Goal: Navigation & Orientation: Find specific page/section

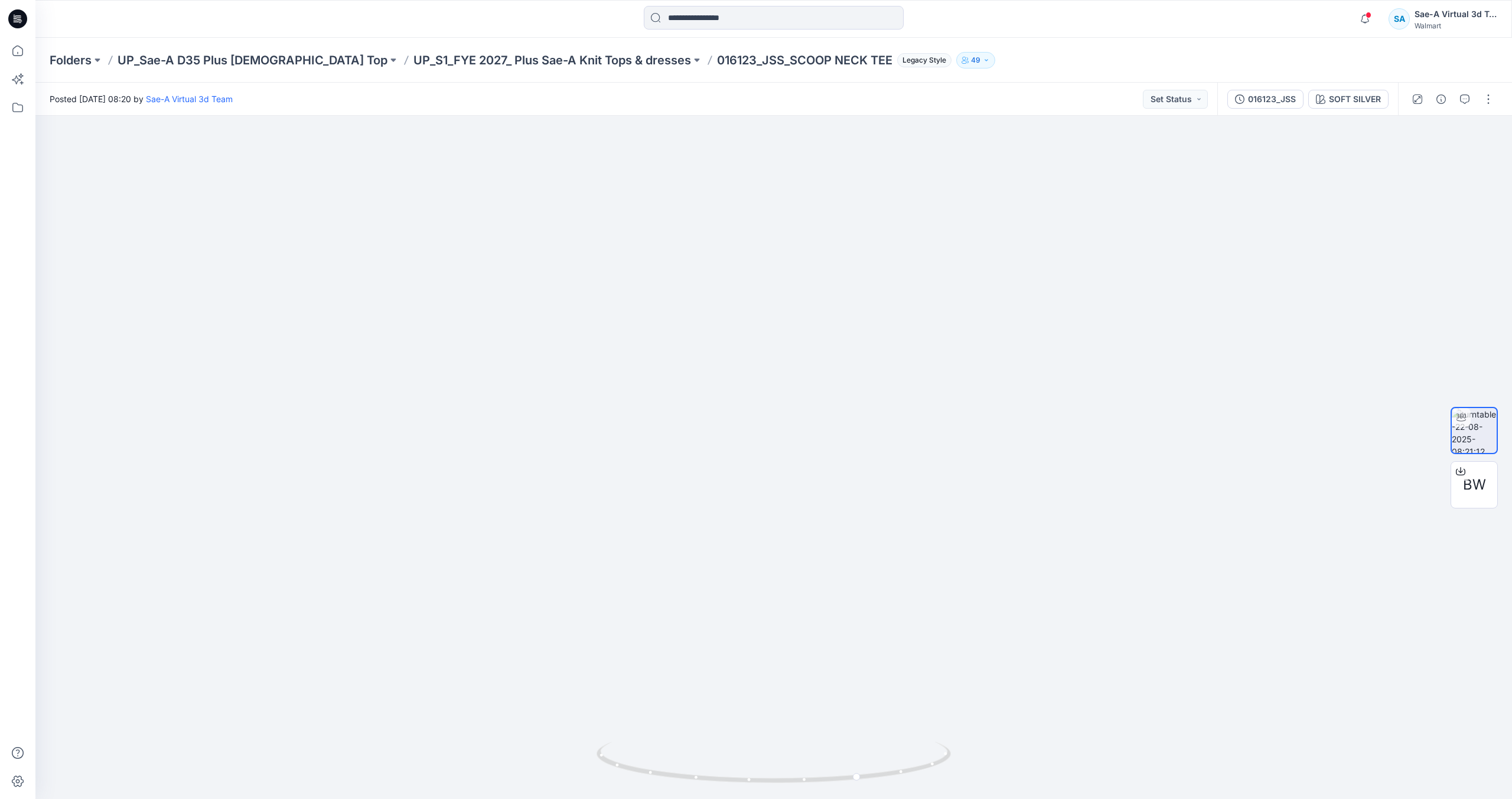
drag, startPoint x: 16, startPoint y: 18, endPoint x: 24, endPoint y: 18, distance: 8.0
click at [16, 18] on icon at bounding box center [17, 19] width 19 height 19
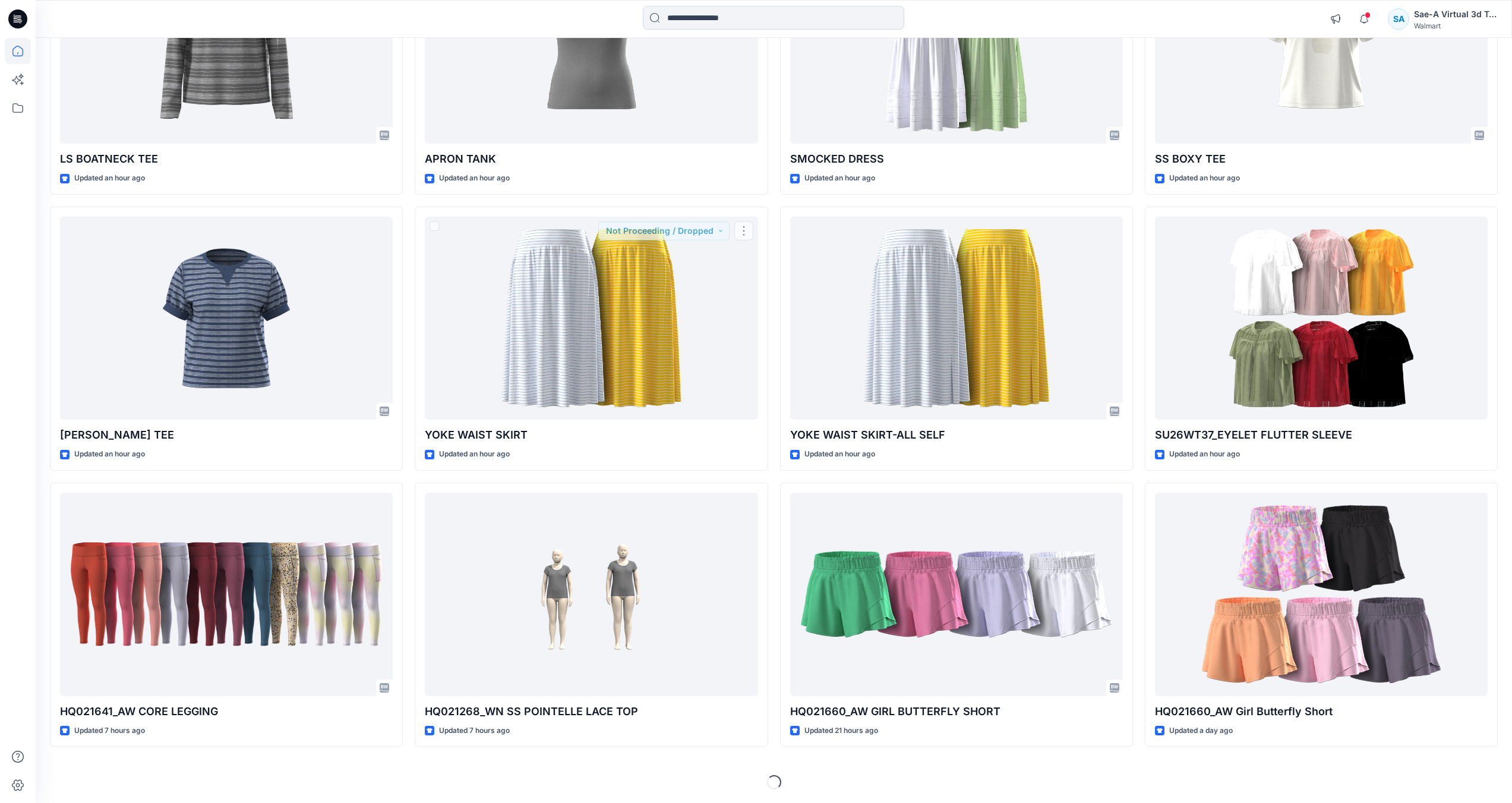
scroll to position [237, 0]
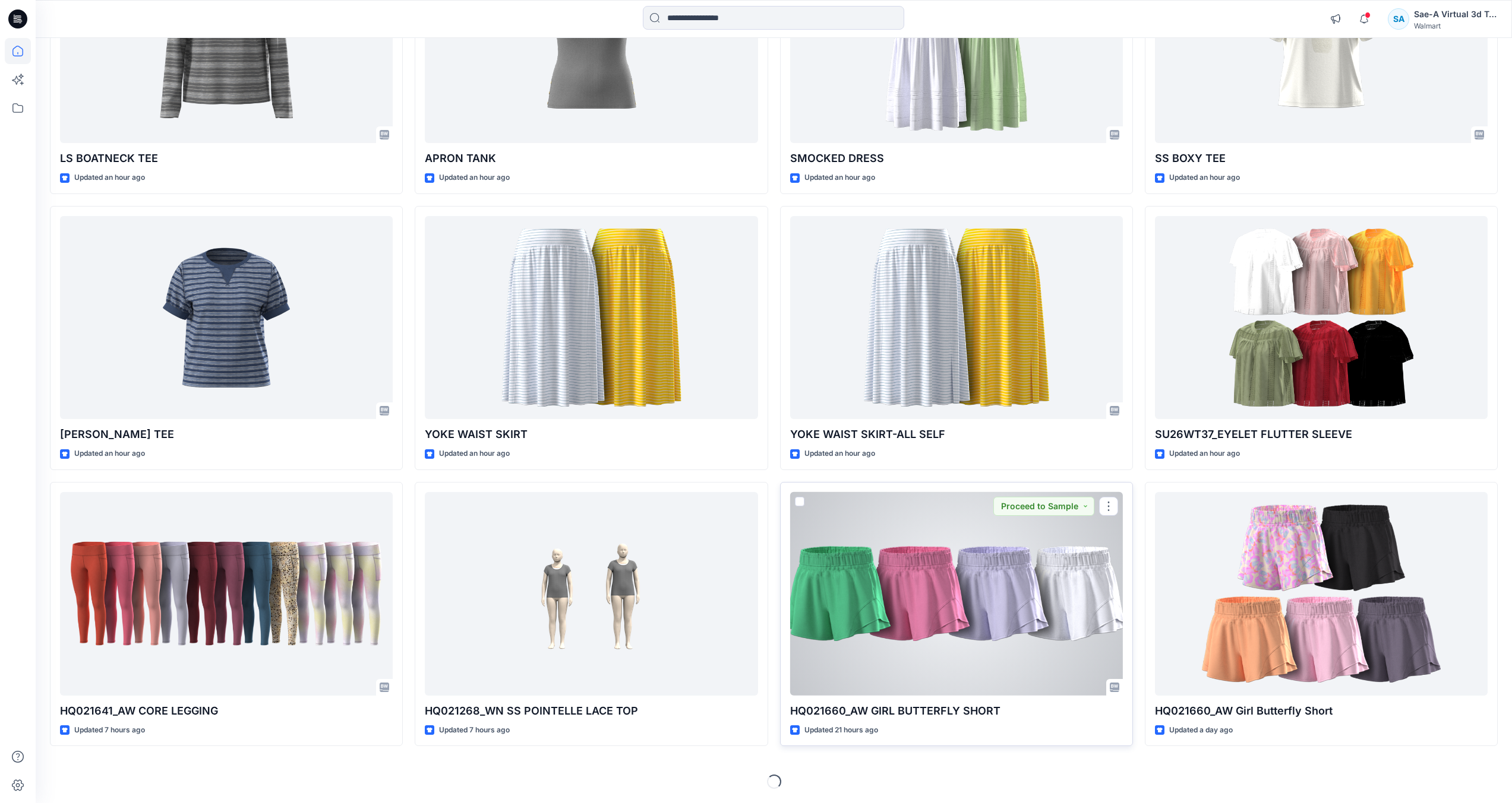
click at [939, 561] on div at bounding box center [956, 594] width 332 height 203
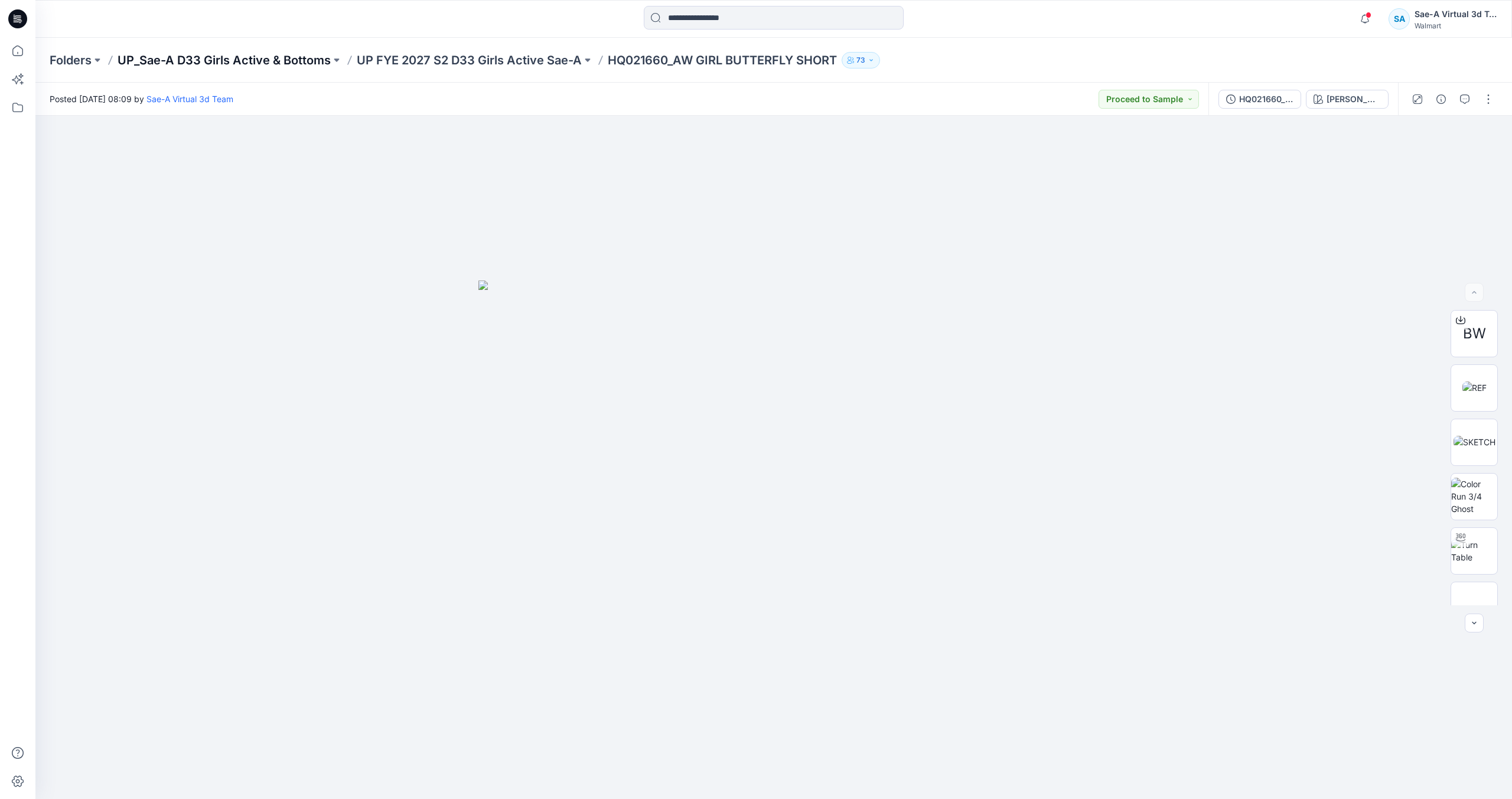
click at [301, 56] on p "UP_Sae-A D33 Girls Active & Bottoms" at bounding box center [225, 60] width 213 height 17
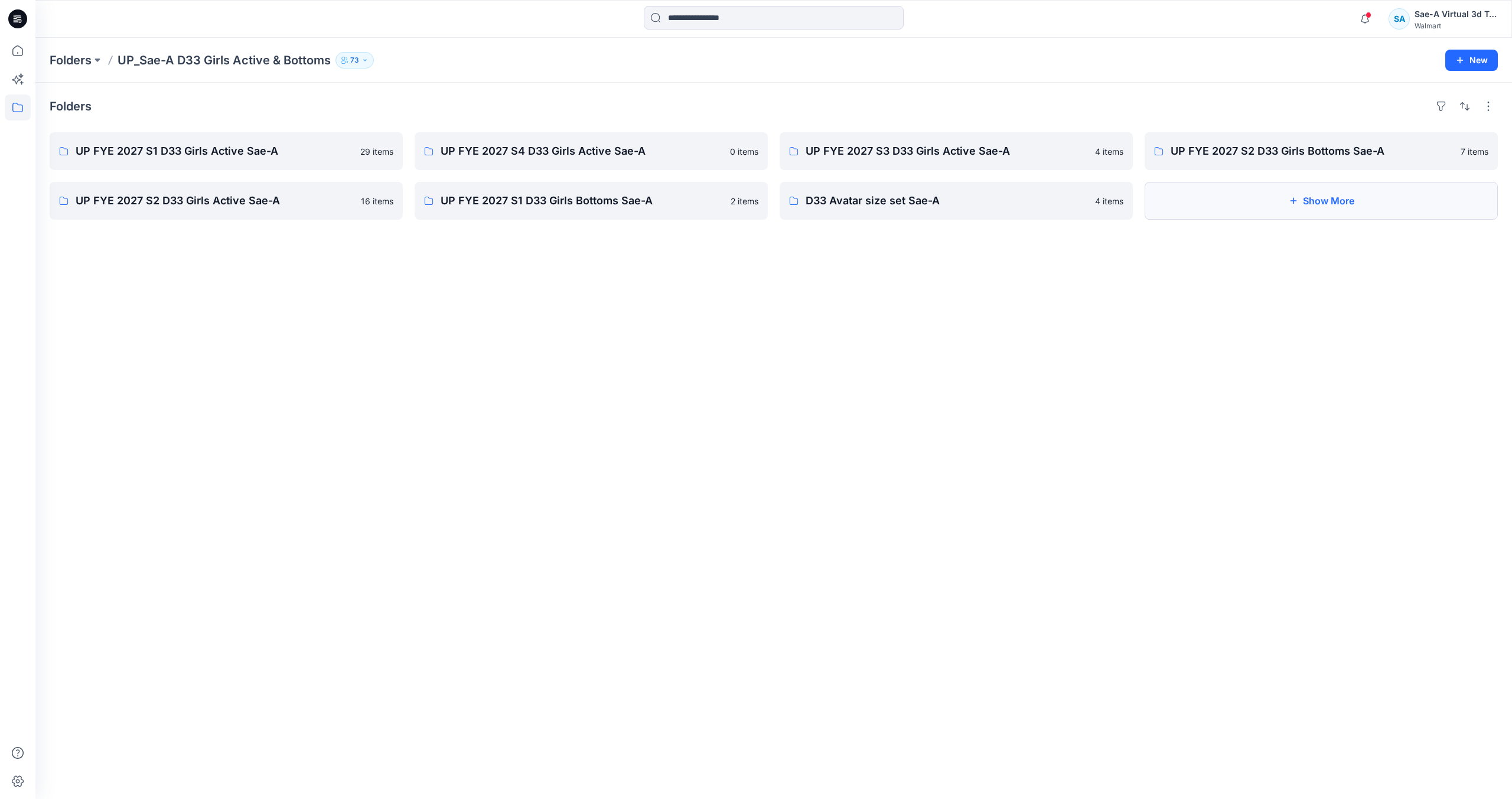
click at [1321, 195] on button "Show More" at bounding box center [1321, 201] width 353 height 38
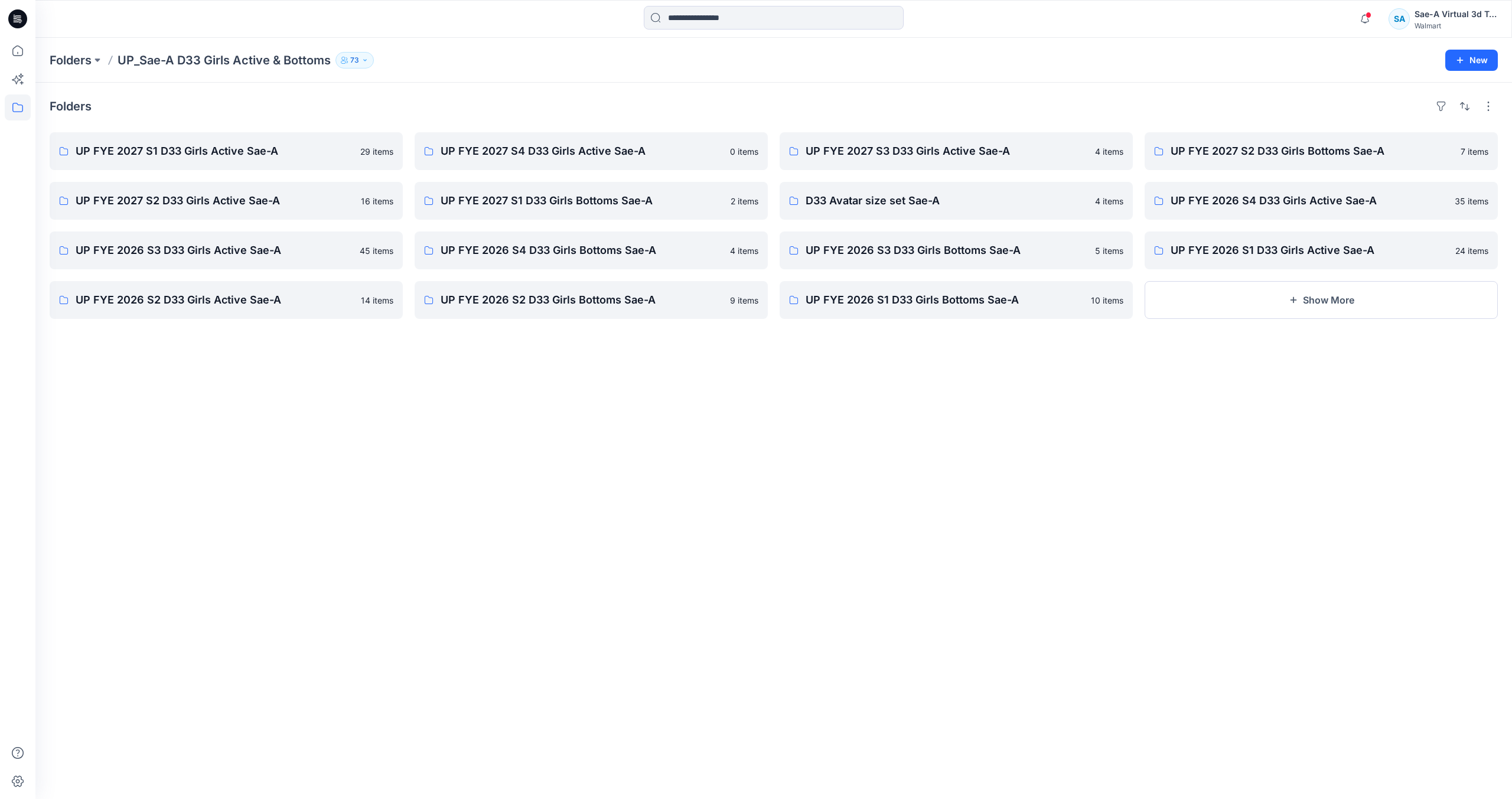
click at [16, 27] on icon at bounding box center [17, 19] width 19 height 19
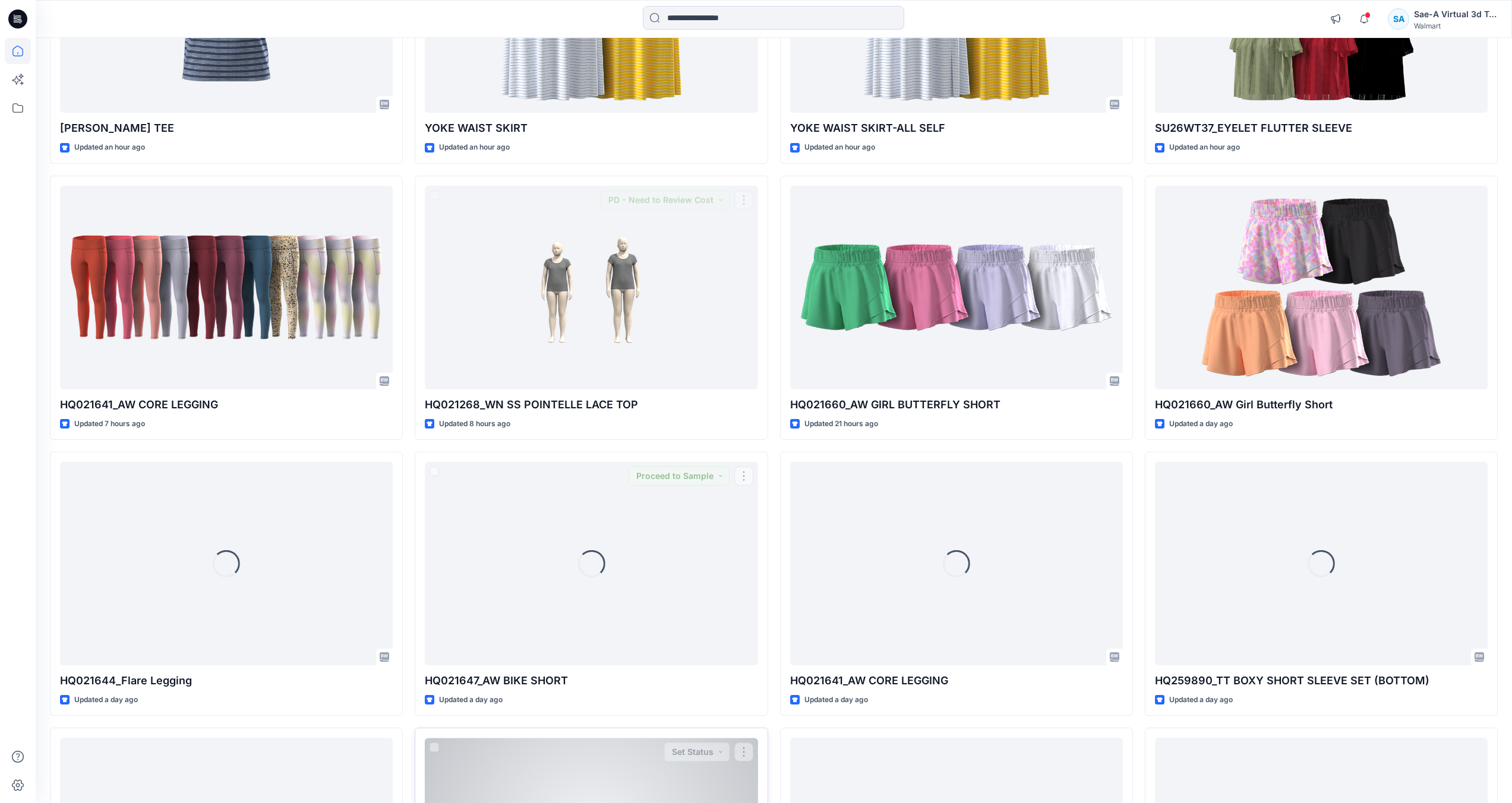
scroll to position [712, 0]
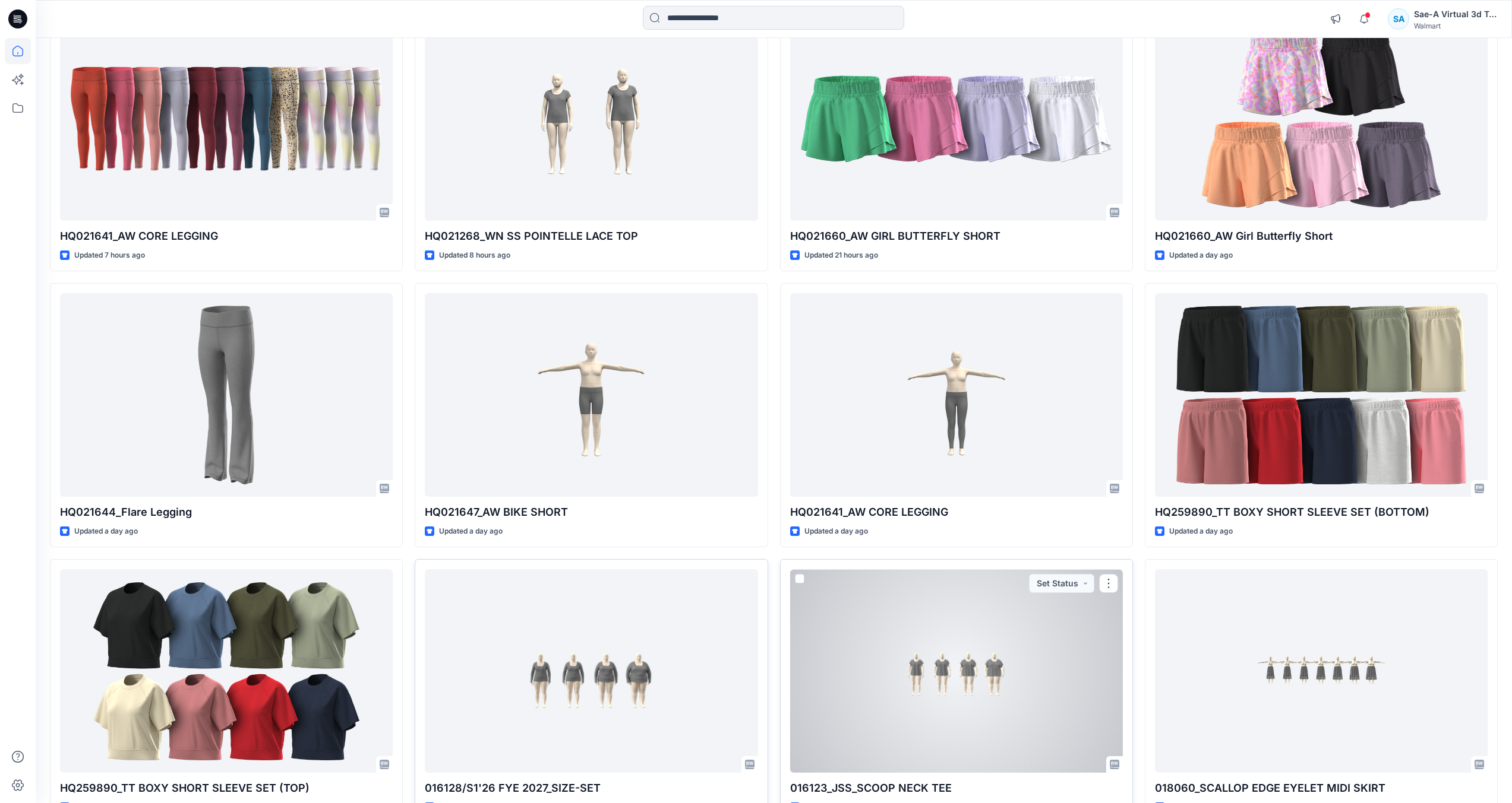
click at [1033, 646] on div at bounding box center [956, 671] width 332 height 203
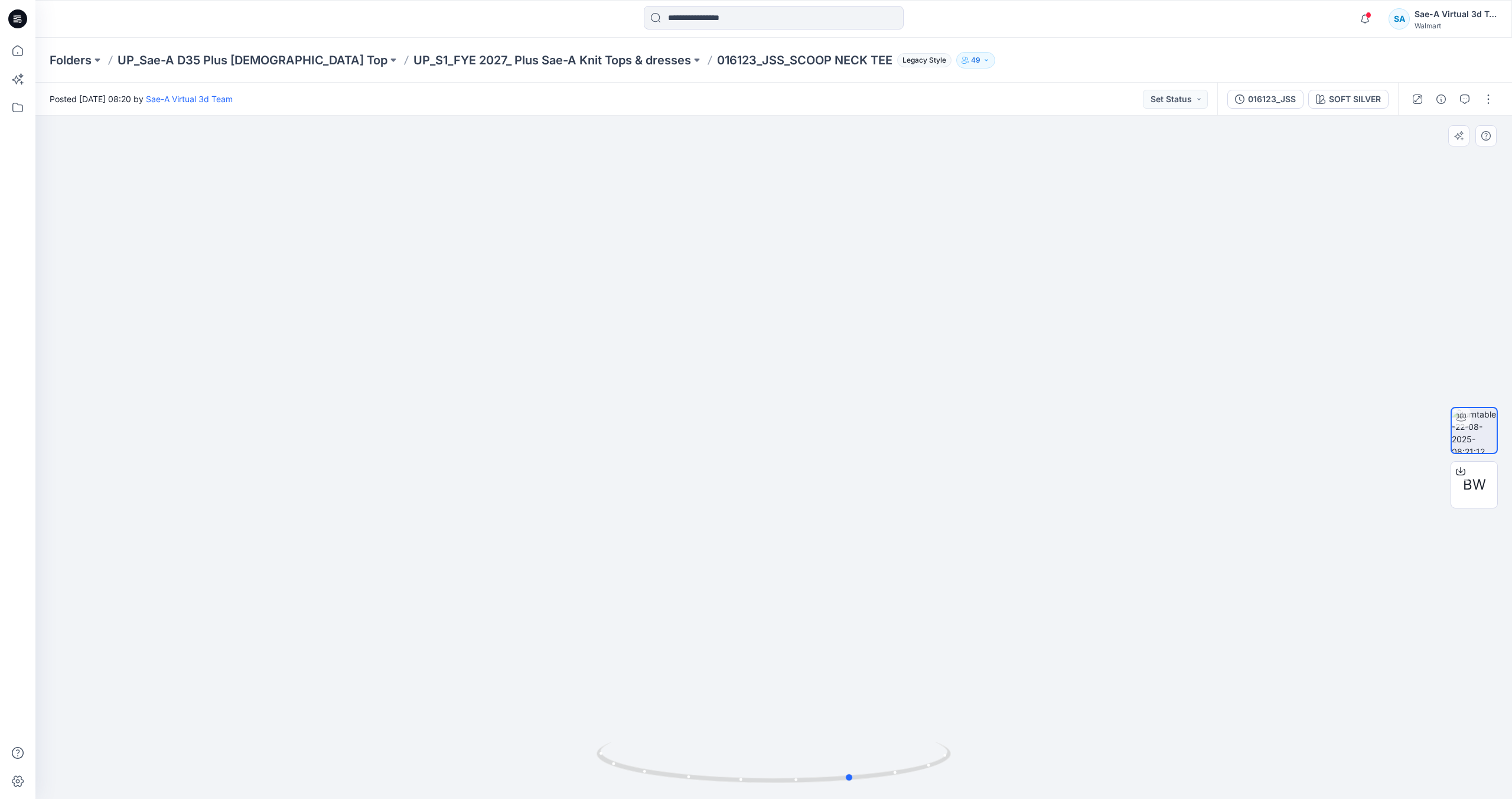
drag, startPoint x: 872, startPoint y: 743, endPoint x: 951, endPoint y: 736, distance: 79.3
click at [951, 736] on div at bounding box center [773, 457] width 1477 height 683
drag, startPoint x: 919, startPoint y: 759, endPoint x: 879, endPoint y: 766, distance: 40.6
click at [879, 766] on icon at bounding box center [775, 764] width 358 height 44
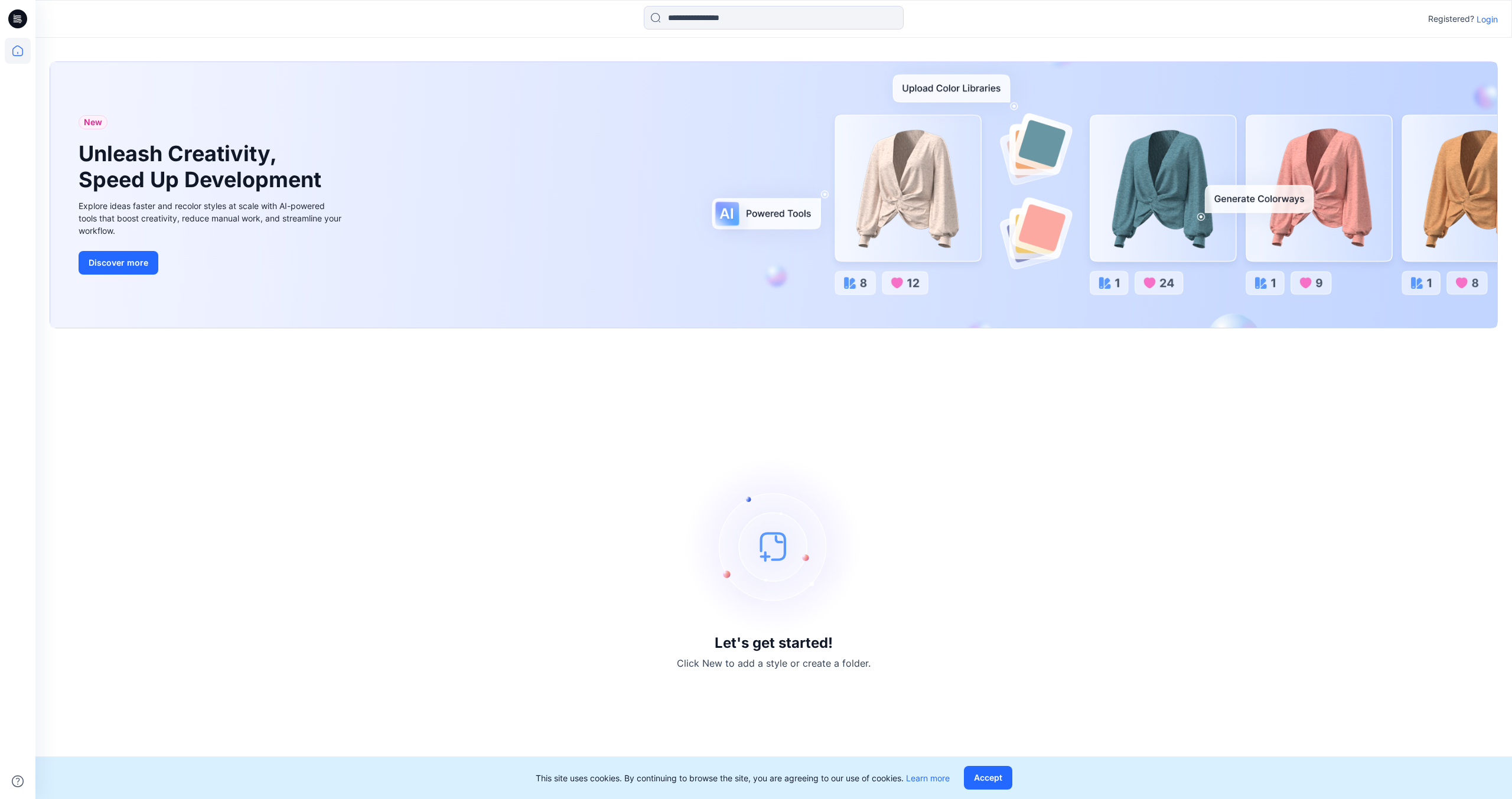
click at [1490, 21] on p "Login" at bounding box center [1487, 19] width 21 height 12
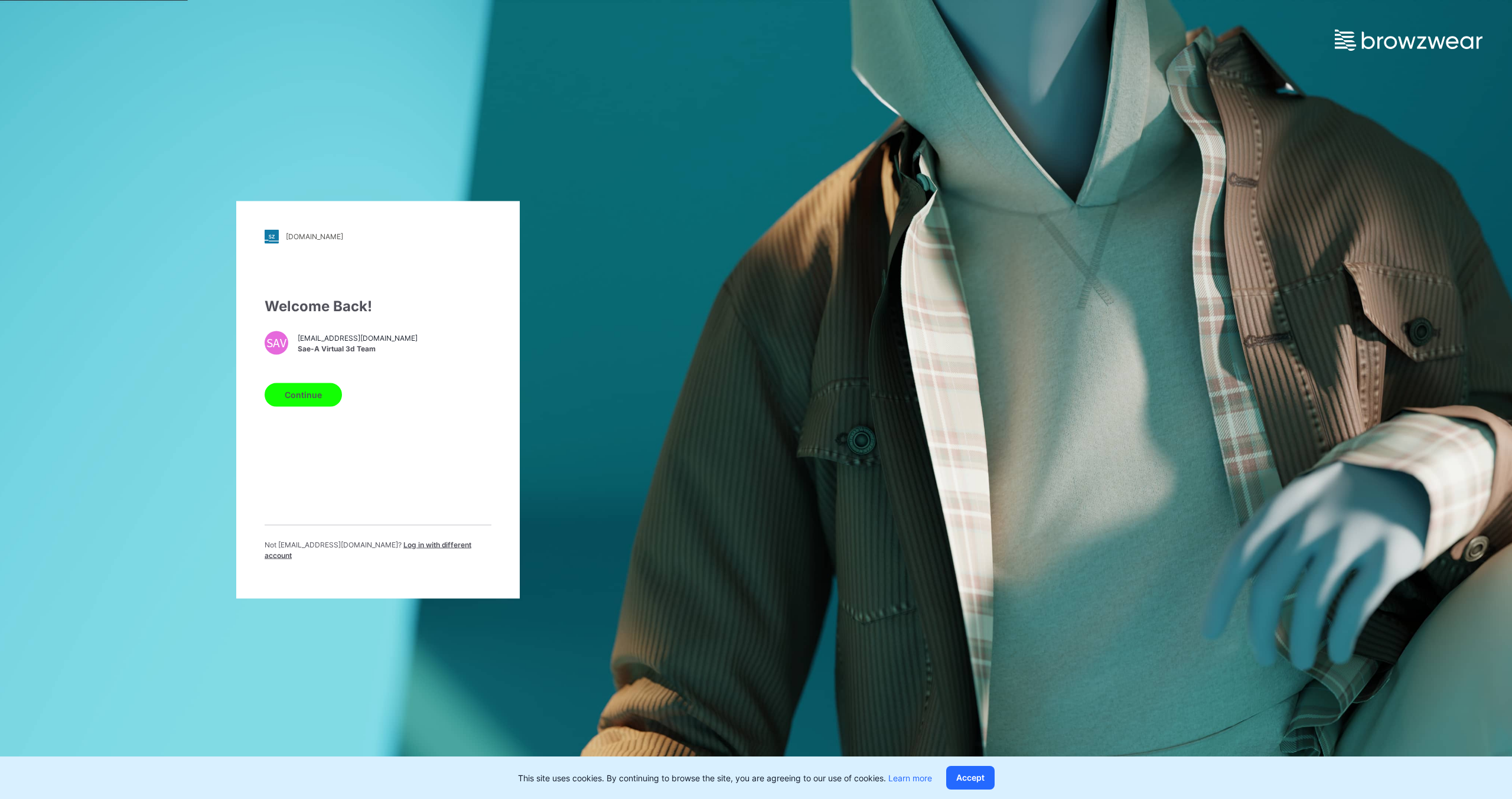
click at [288, 387] on div "Continue" at bounding box center [378, 392] width 227 height 28
click at [315, 407] on button "Continue" at bounding box center [304, 394] width 78 height 24
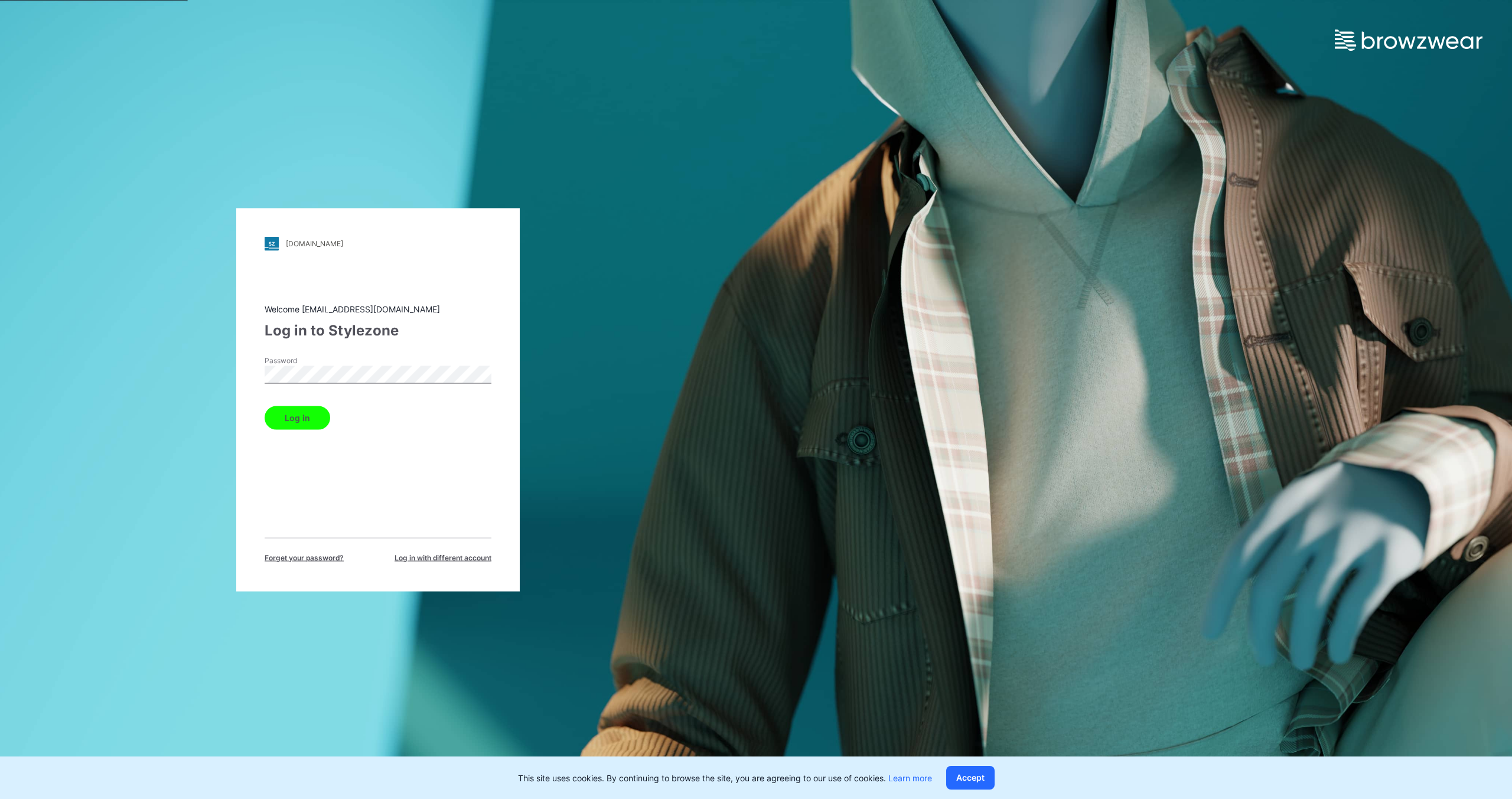
click at [265, 406] on button "Log in" at bounding box center [297, 418] width 66 height 24
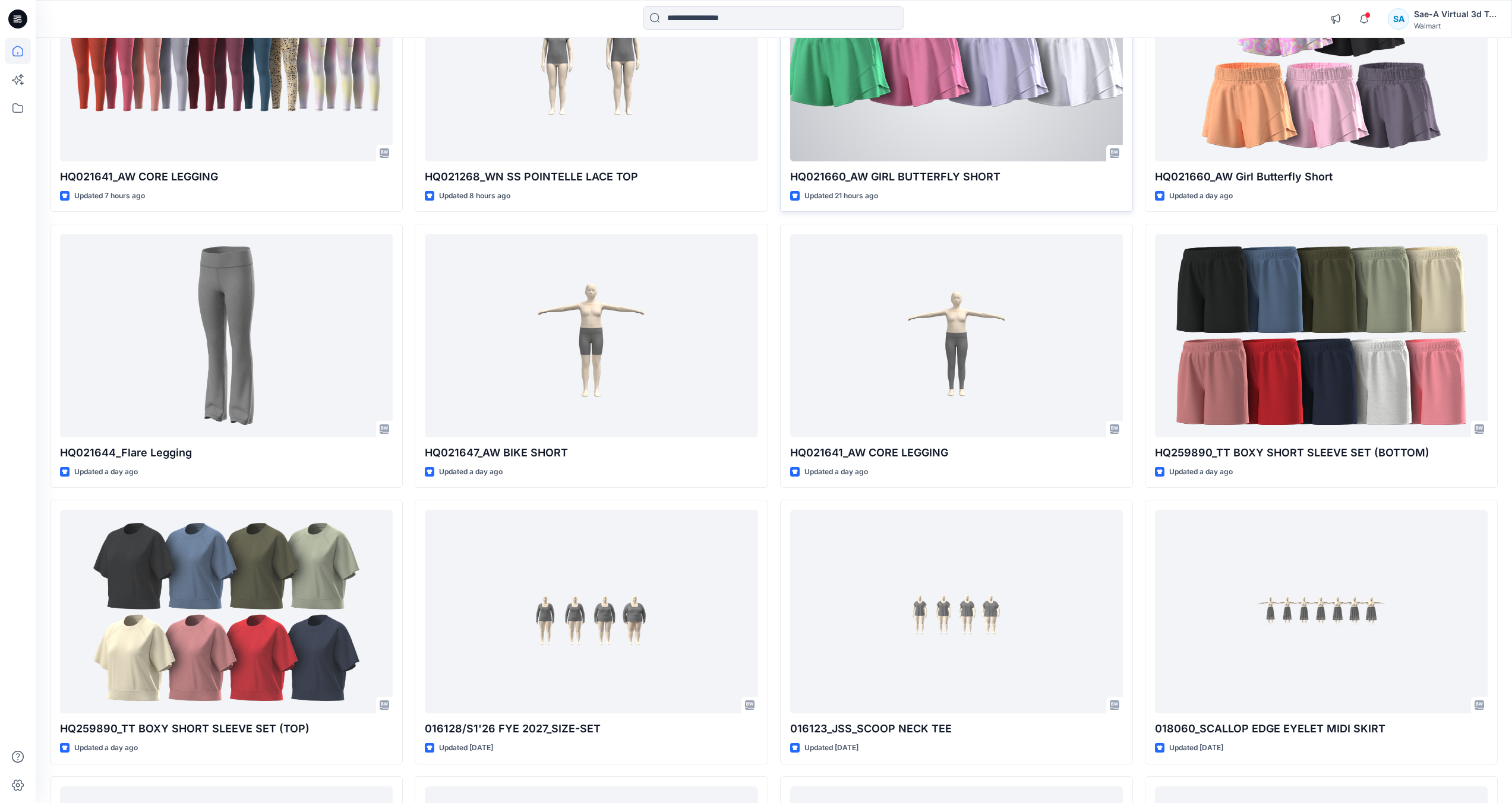
scroll to position [1066, 0]
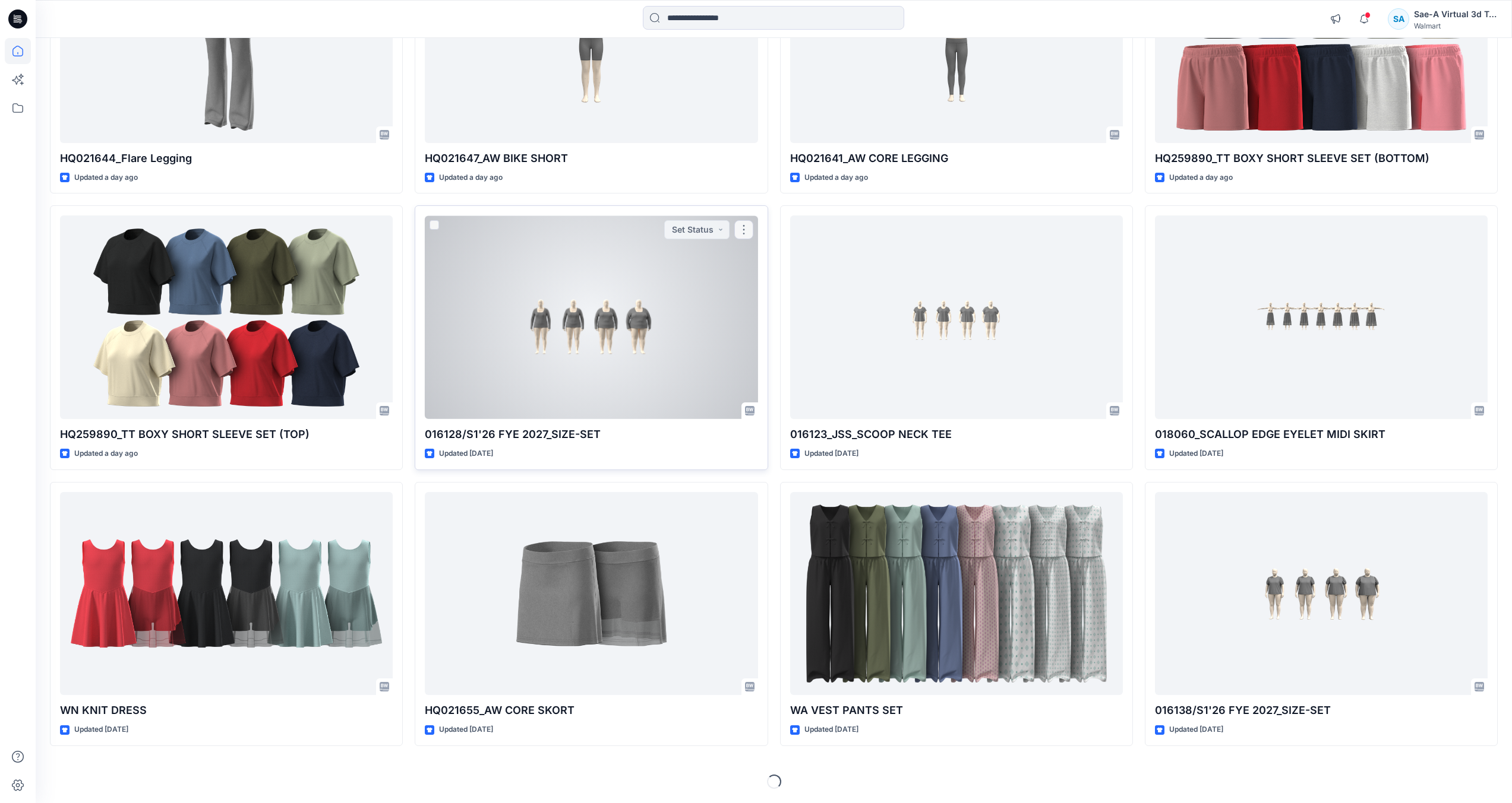
click at [586, 407] on div at bounding box center [591, 317] width 332 height 203
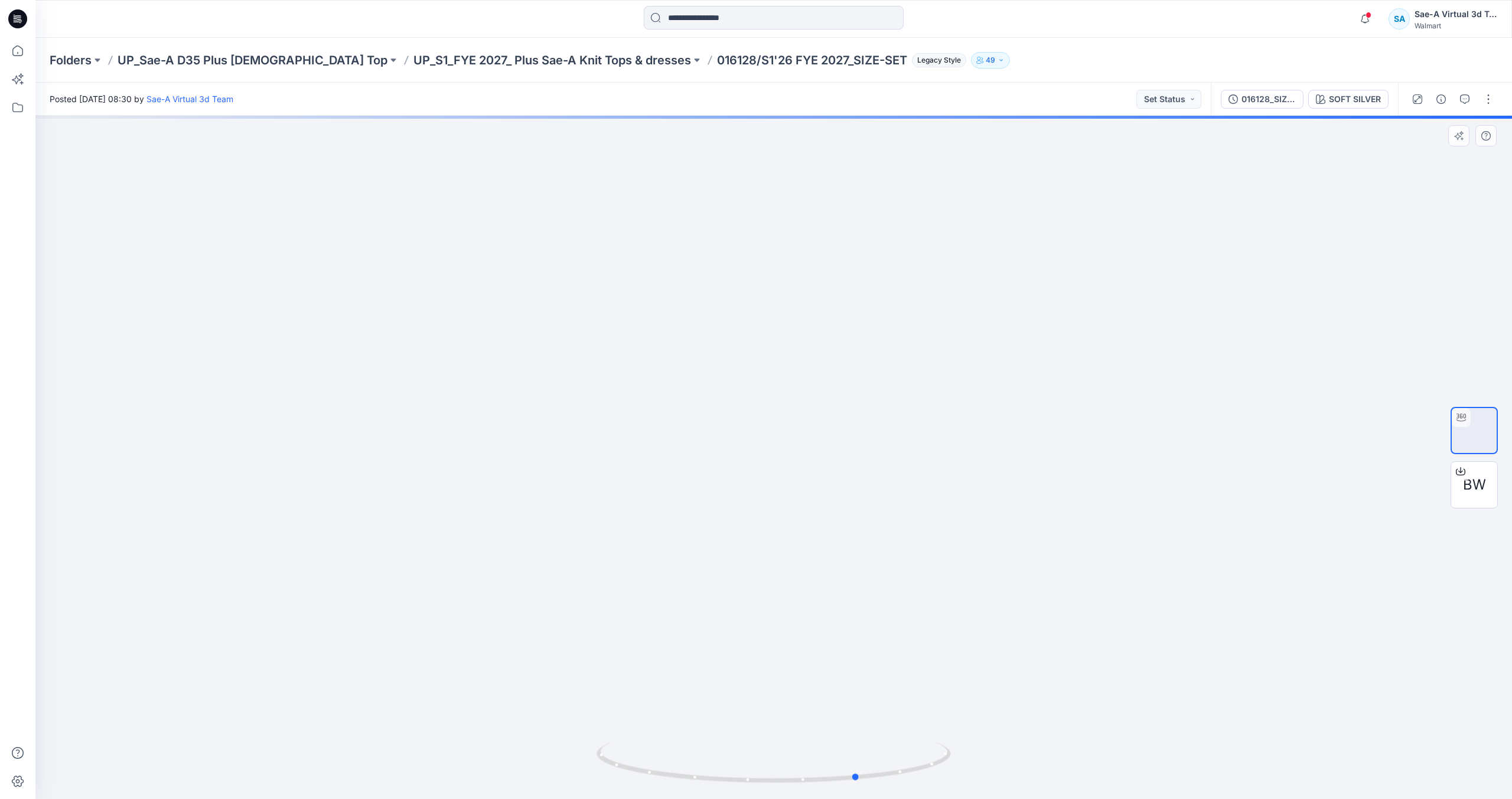
drag, startPoint x: 939, startPoint y: 732, endPoint x: 1024, endPoint y: 713, distance: 87.1
click at [1024, 713] on div at bounding box center [773, 457] width 1477 height 683
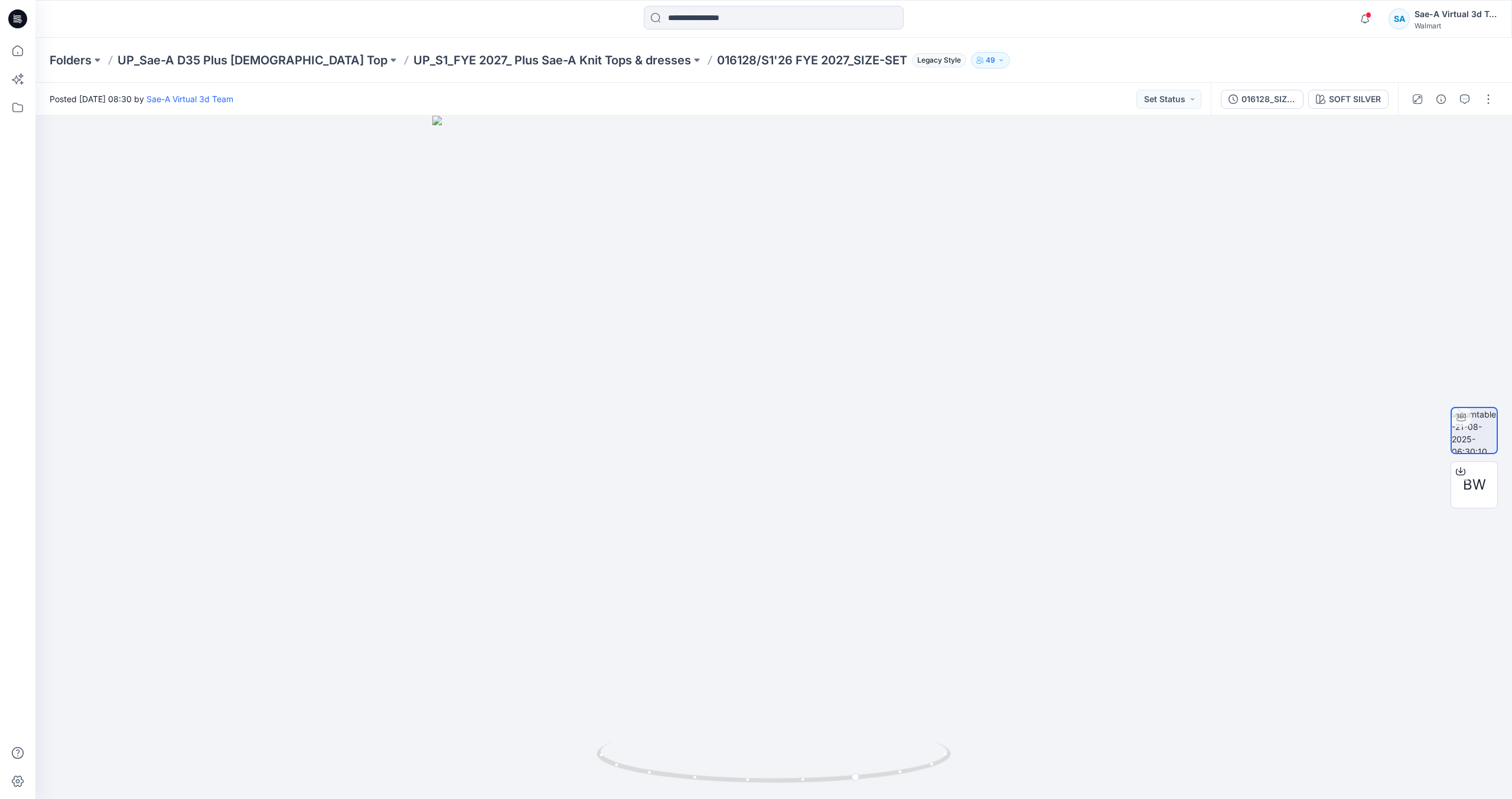
click at [30, 21] on div at bounding box center [17, 19] width 38 height 38
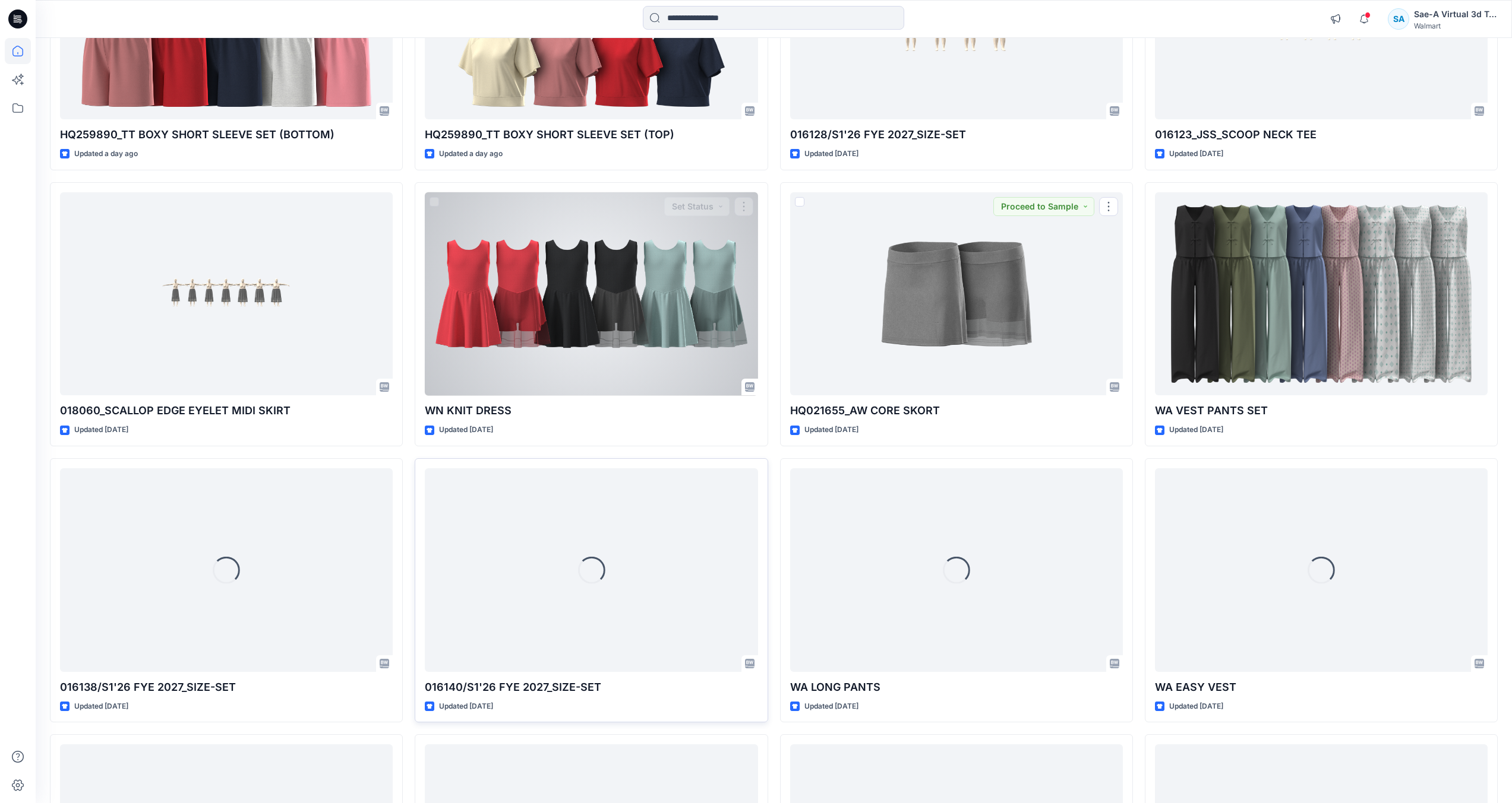
scroll to position [1481, 0]
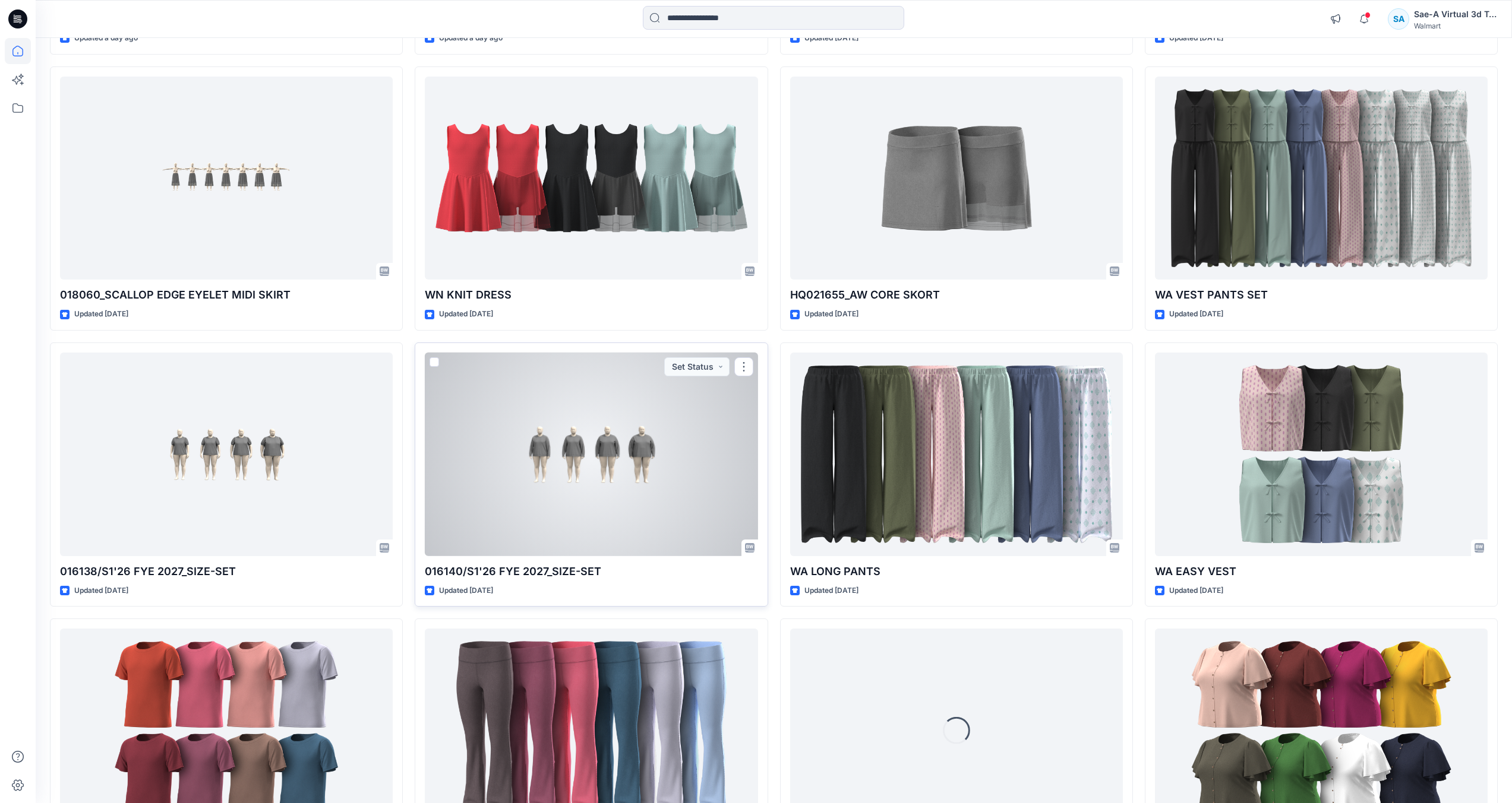
click at [534, 524] on div at bounding box center [591, 454] width 332 height 203
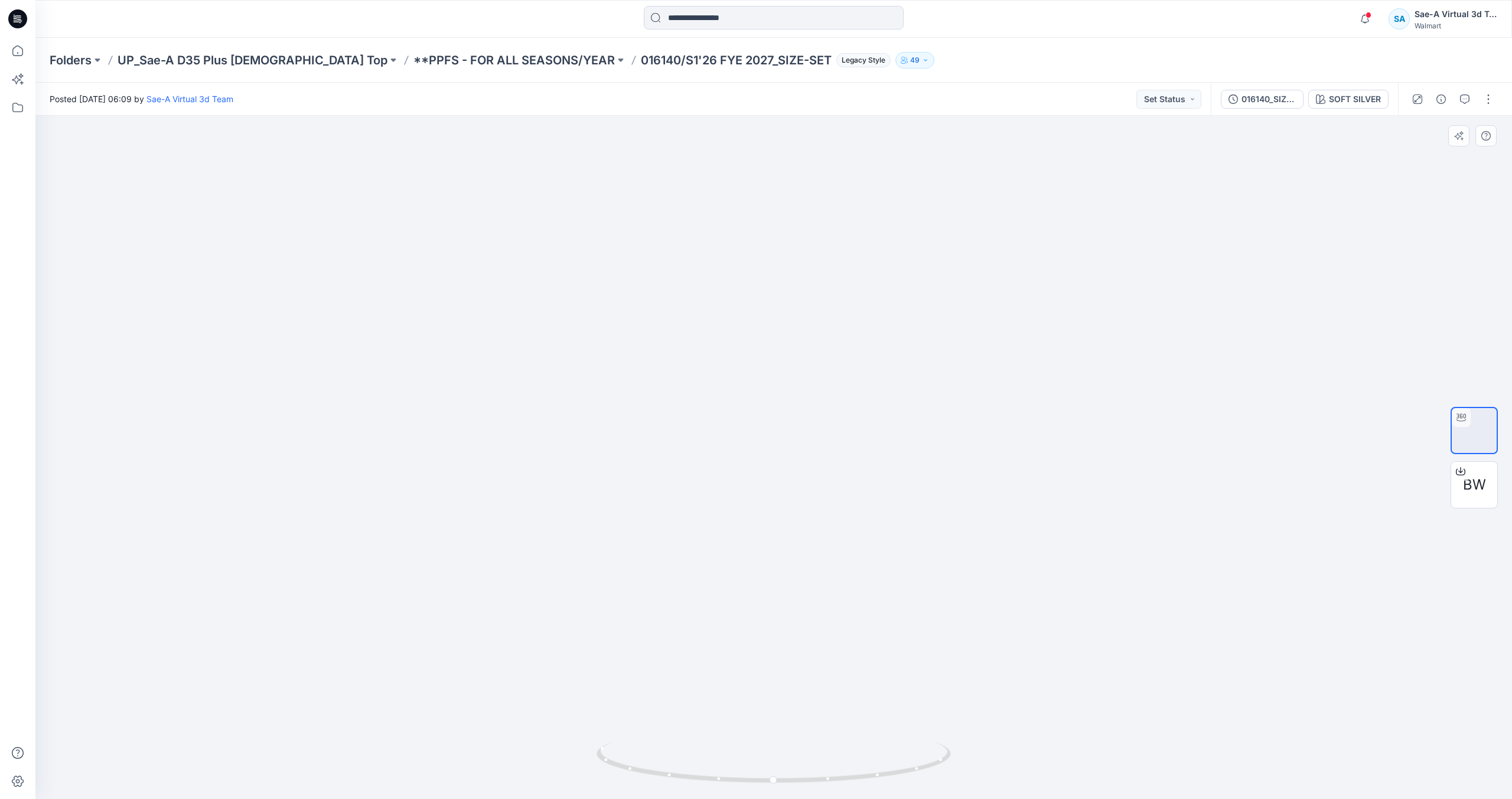
click at [891, 740] on div at bounding box center [773, 457] width 1477 height 683
drag, startPoint x: 865, startPoint y: 789, endPoint x: 942, endPoint y: 776, distance: 78.1
click at [942, 776] on div at bounding box center [774, 769] width 355 height 59
drag, startPoint x: 779, startPoint y: 767, endPoint x: 852, endPoint y: 767, distance: 73.0
click at [852, 767] on icon at bounding box center [775, 764] width 358 height 44
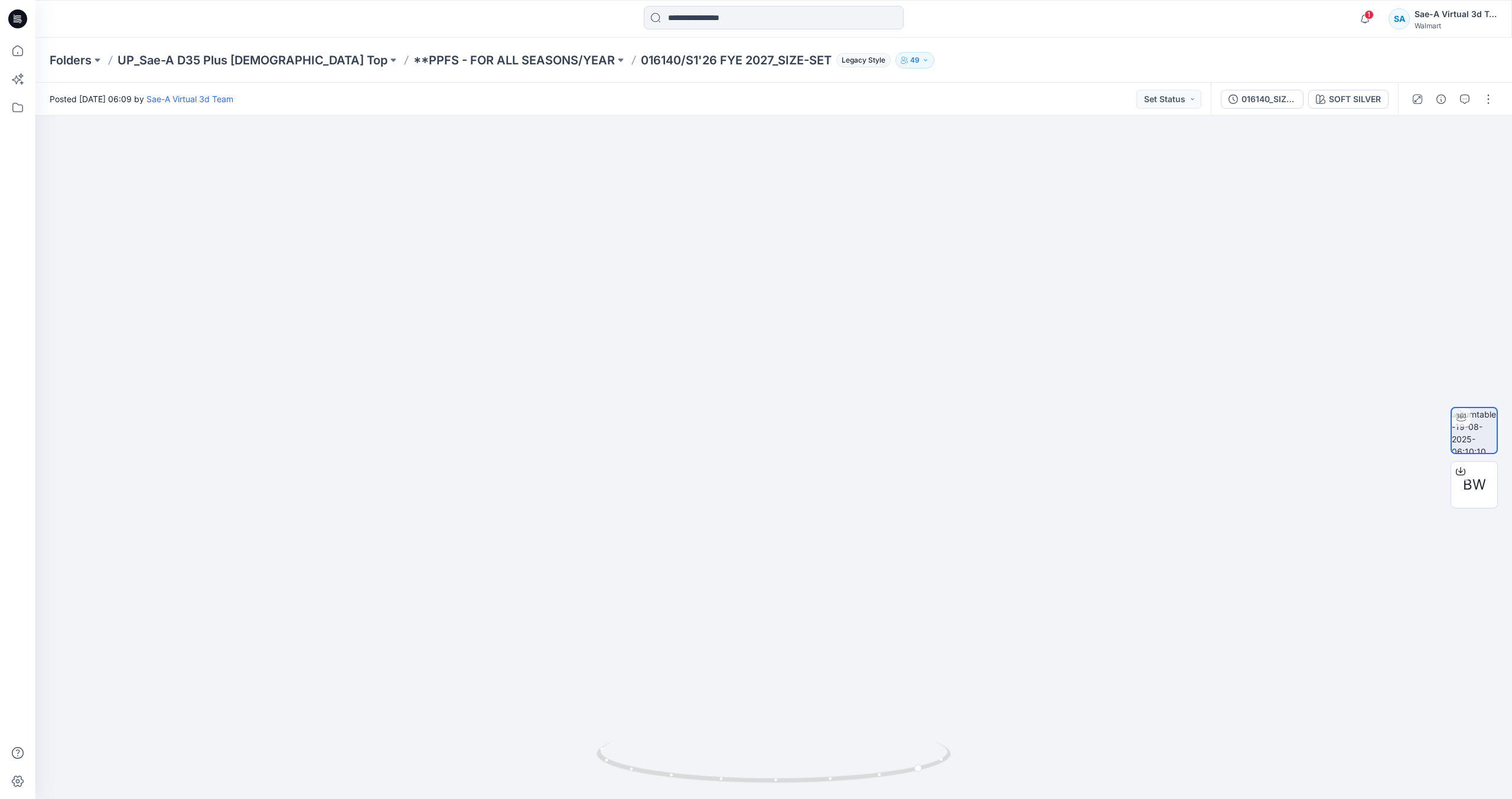
drag, startPoint x: 17, startPoint y: 24, endPoint x: 57, endPoint y: 33, distance: 41.0
click at [17, 24] on icon at bounding box center [17, 19] width 19 height 19
